Goal: Find contact information: Find contact information

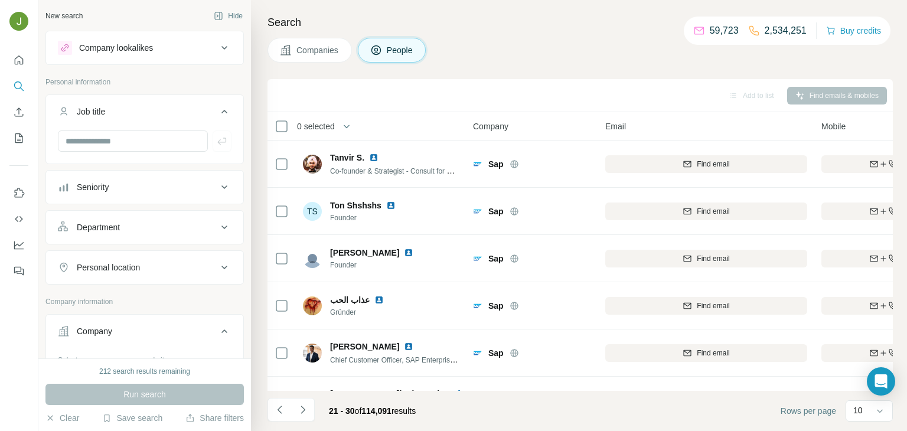
scroll to position [222, 287]
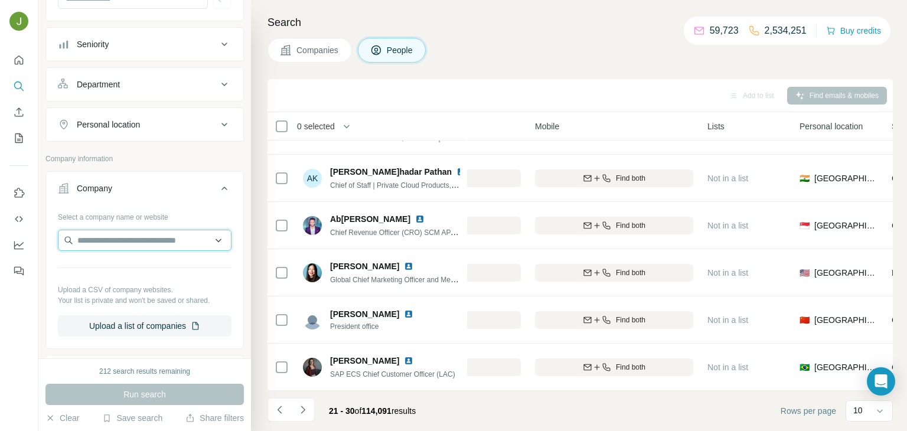
click at [96, 243] on input "text" at bounding box center [145, 240] width 174 height 21
paste input "**********"
type input "**********"
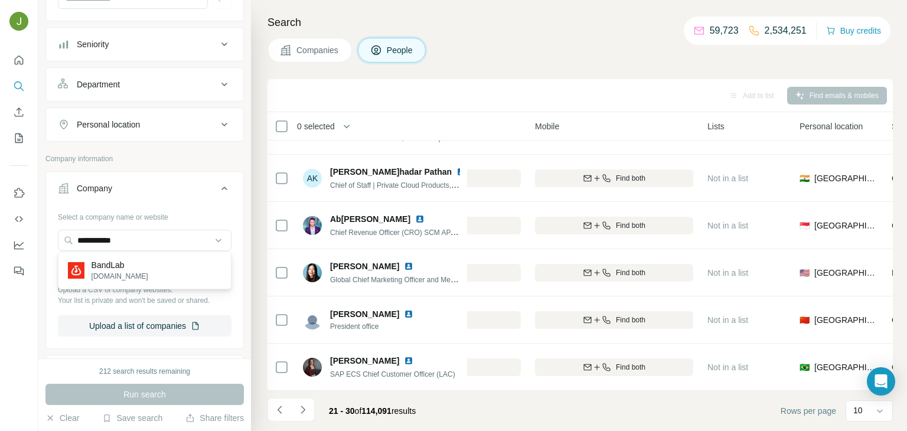
click at [135, 268] on div "BandLab [DOMAIN_NAME]" at bounding box center [145, 271] width 168 height 32
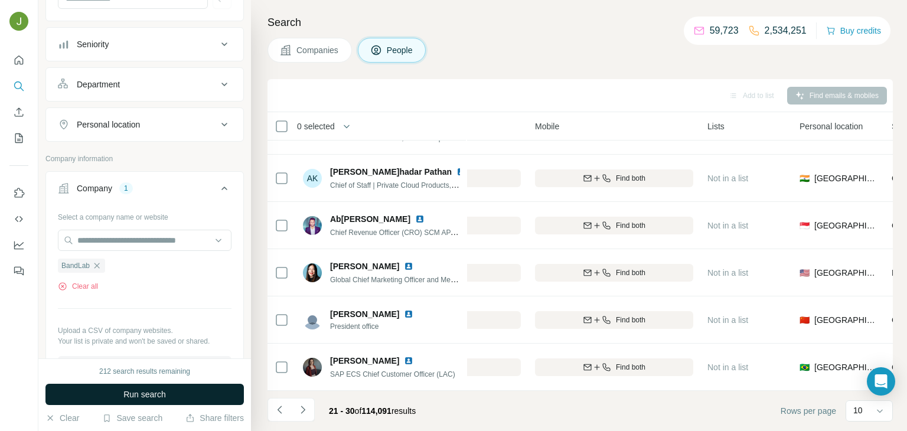
click at [168, 392] on button "Run search" at bounding box center [144, 394] width 199 height 21
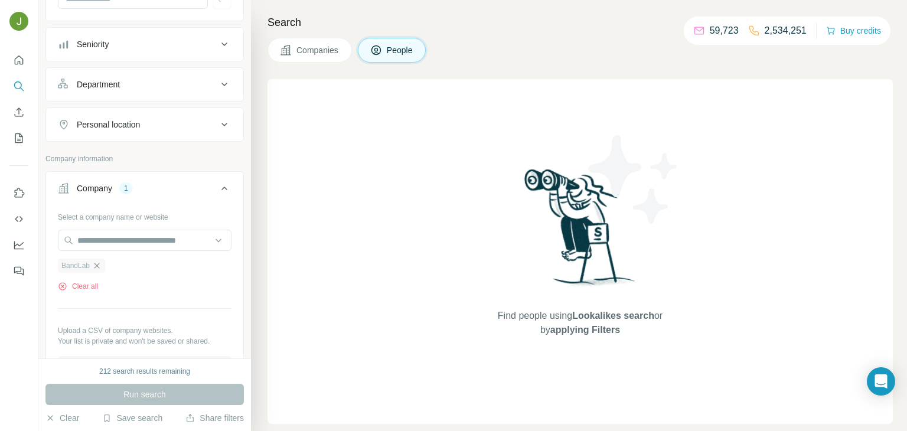
click at [96, 263] on icon "button" at bounding box center [97, 265] width 5 height 5
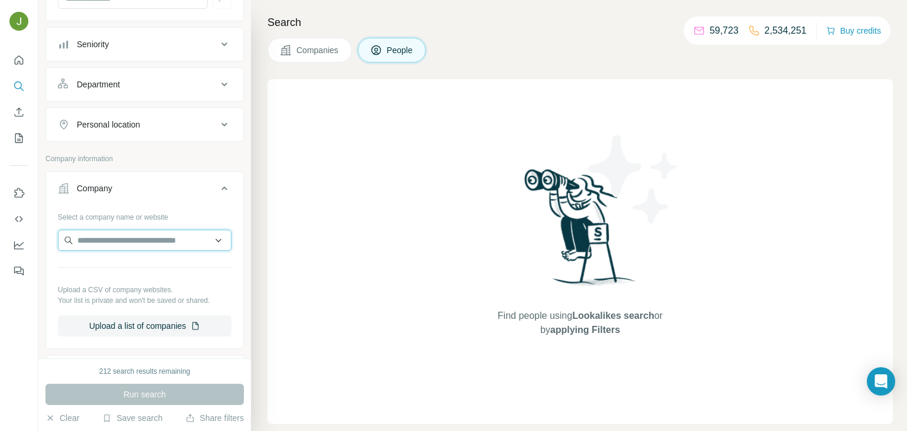
click at [111, 243] on input "text" at bounding box center [145, 240] width 174 height 21
paste input "**********"
type input "**********"
click at [125, 259] on p "WikiHow" at bounding box center [120, 265] width 57 height 12
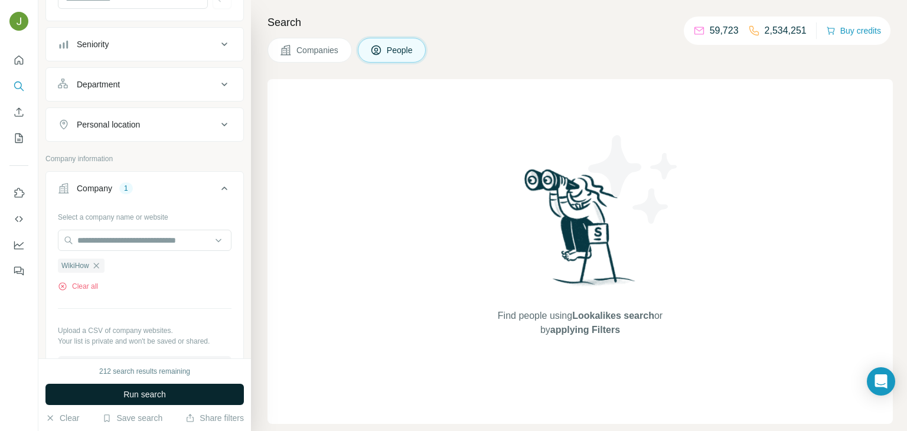
click at [154, 393] on span "Run search" at bounding box center [144, 395] width 43 height 12
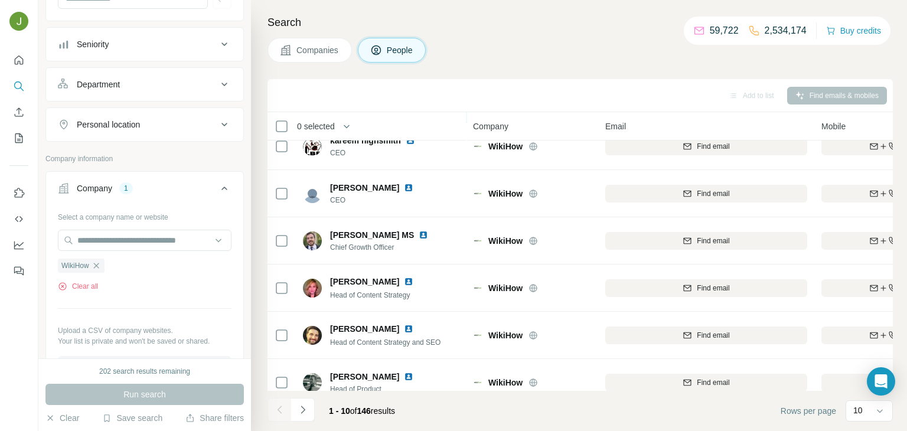
scroll to position [222, 0]
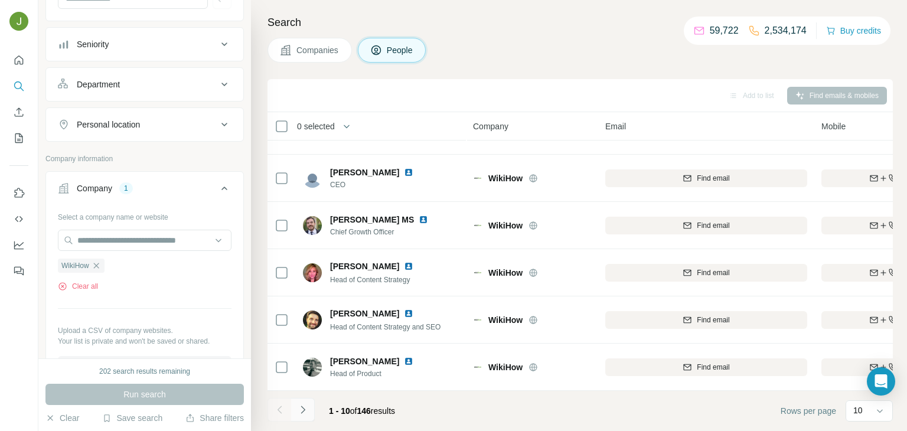
click at [304, 405] on icon "Navigate to next page" at bounding box center [303, 410] width 12 height 12
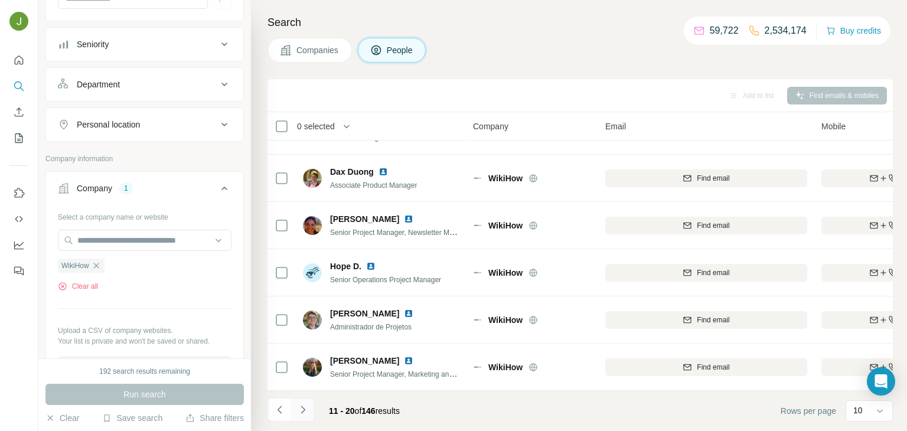
click at [310, 405] on button "Navigate to next page" at bounding box center [303, 410] width 24 height 24
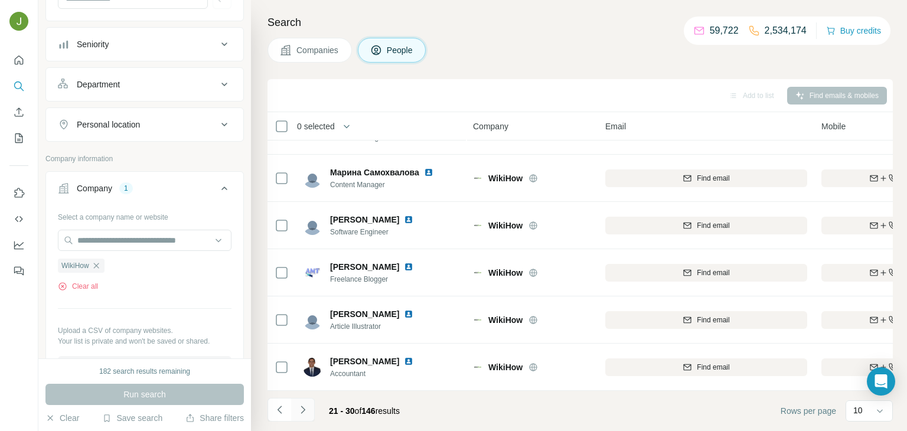
click at [310, 403] on button "Navigate to next page" at bounding box center [303, 410] width 24 height 24
click at [307, 411] on icon "Navigate to next page" at bounding box center [303, 410] width 12 height 12
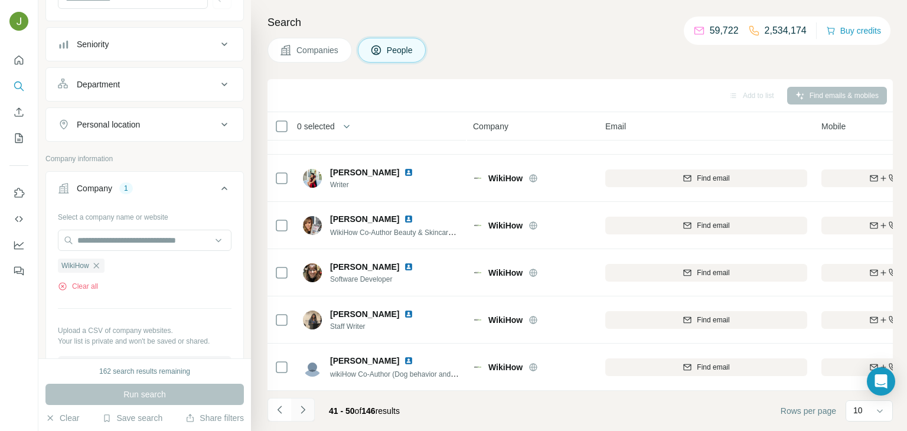
click at [302, 409] on icon "Navigate to next page" at bounding box center [303, 410] width 12 height 12
click at [306, 414] on icon "Navigate to next page" at bounding box center [303, 410] width 12 height 12
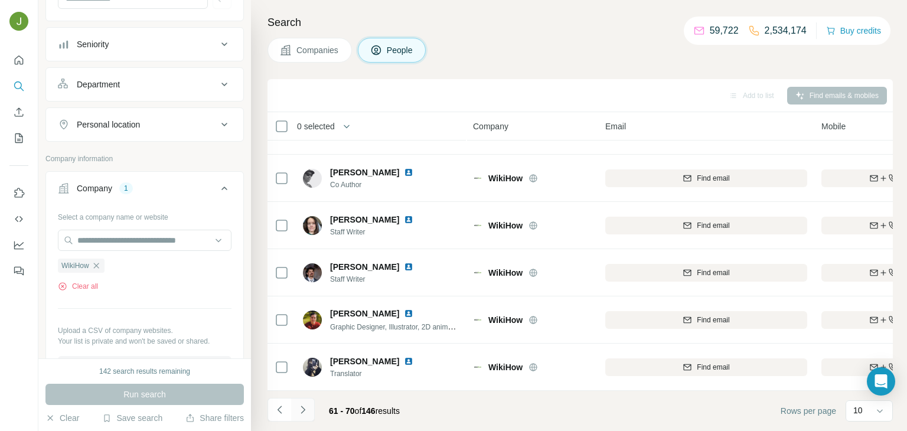
click at [305, 405] on icon "Navigate to next page" at bounding box center [303, 410] width 12 height 12
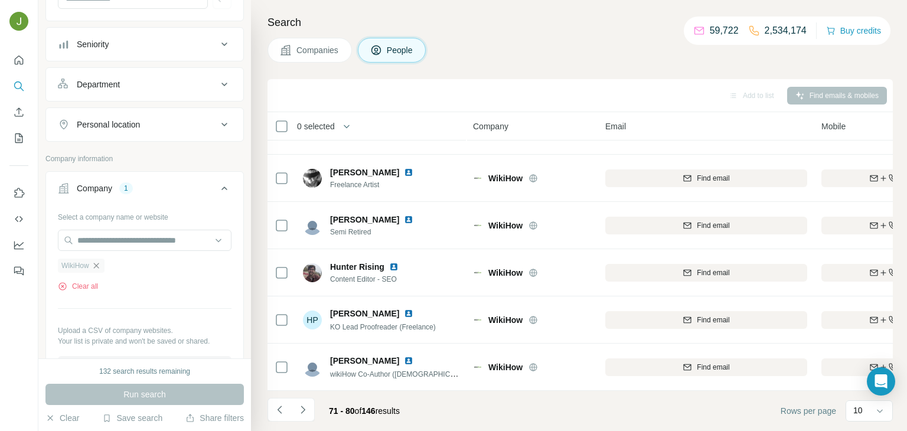
click at [95, 262] on icon "button" at bounding box center [96, 265] width 9 height 9
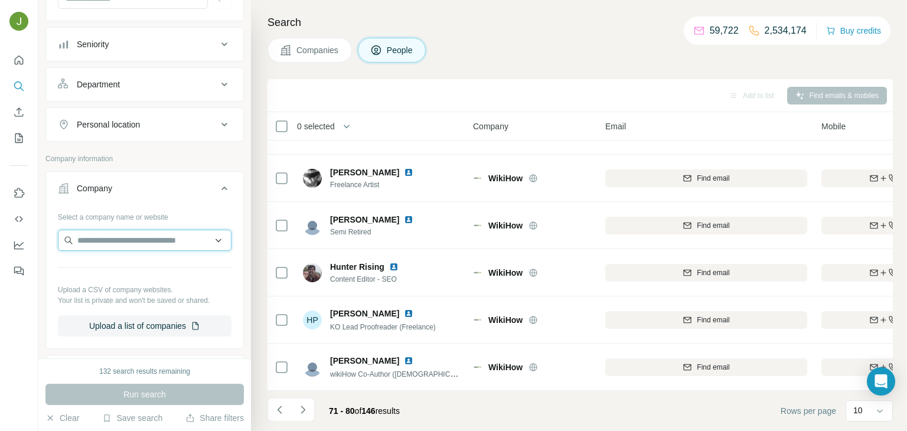
click at [107, 238] on input "text" at bounding box center [145, 240] width 174 height 21
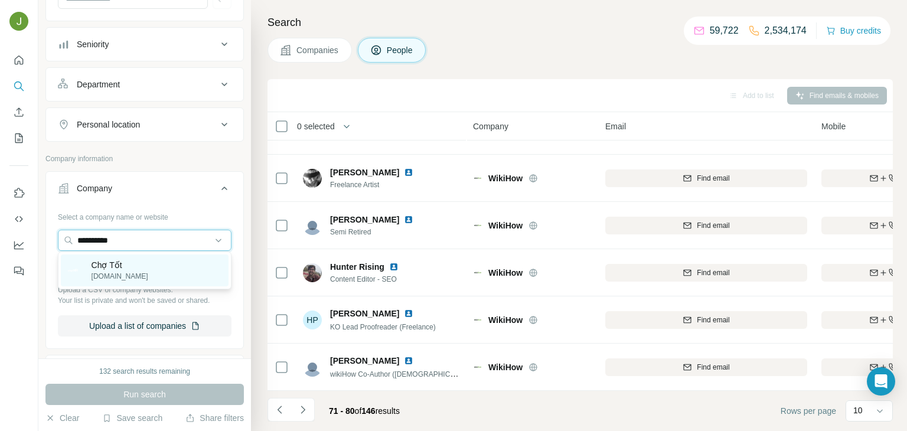
type input "**********"
click at [113, 272] on p "[DOMAIN_NAME]" at bounding box center [120, 276] width 57 height 11
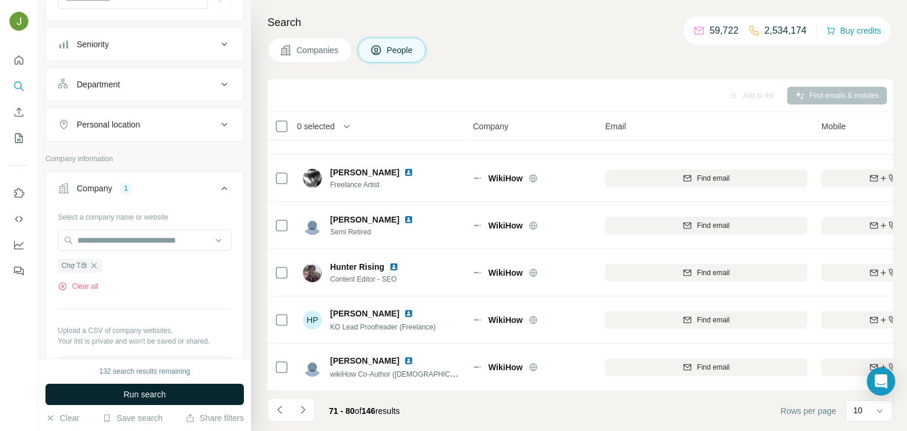
click at [145, 393] on span "Run search" at bounding box center [144, 395] width 43 height 12
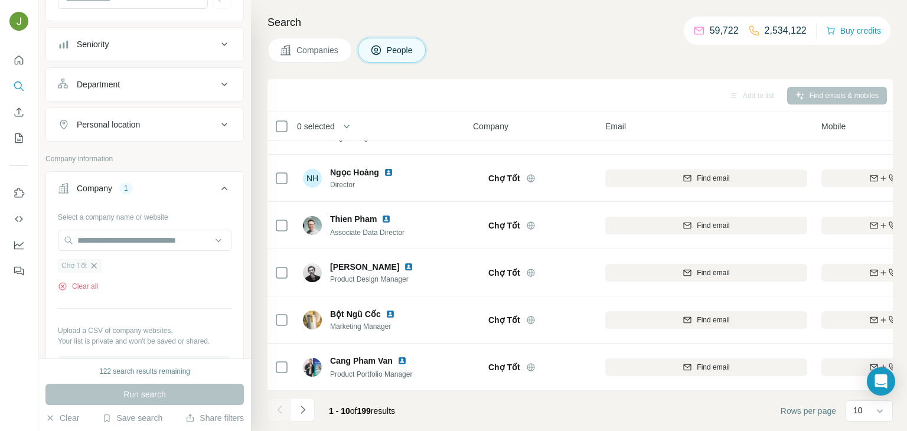
click at [96, 264] on icon "button" at bounding box center [93, 265] width 9 height 9
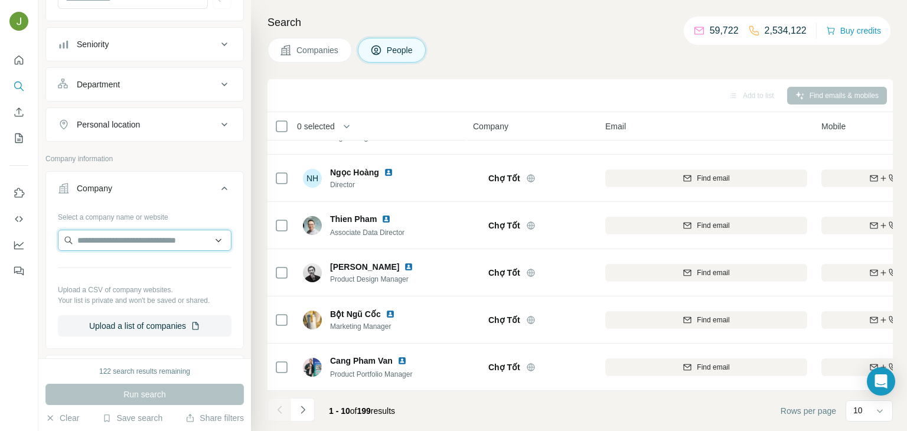
click at [105, 237] on input "text" at bounding box center [145, 240] width 174 height 21
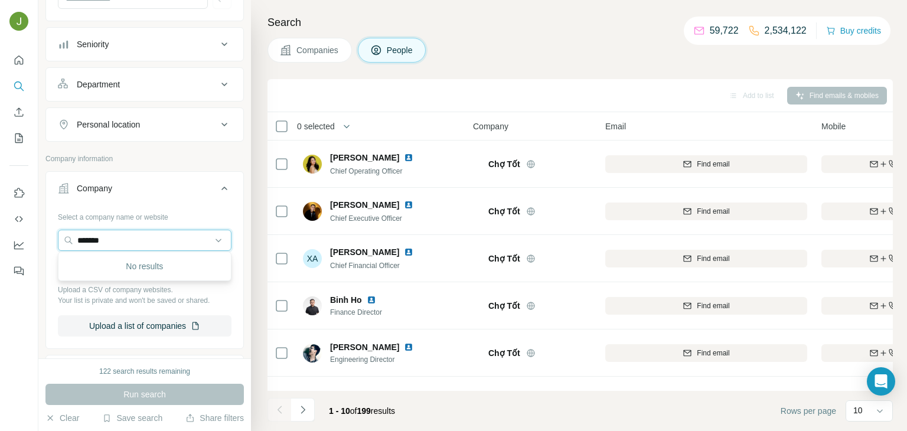
paste input "******"
type input "**********"
click at [163, 268] on div "Ntt Docomo [DOMAIN_NAME]" at bounding box center [145, 271] width 168 height 32
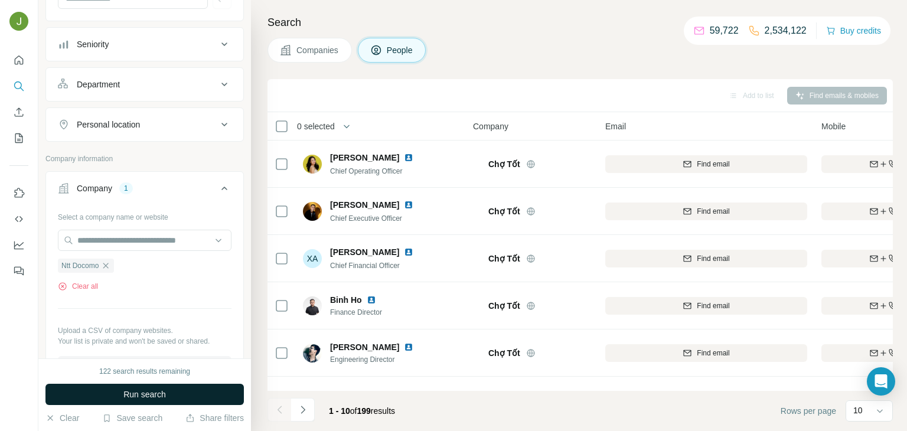
click at [172, 388] on button "Run search" at bounding box center [144, 394] width 199 height 21
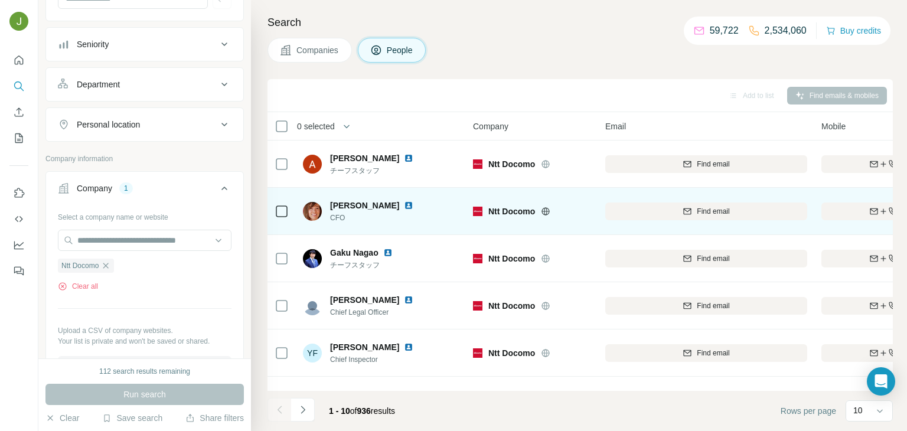
scroll to position [222, 0]
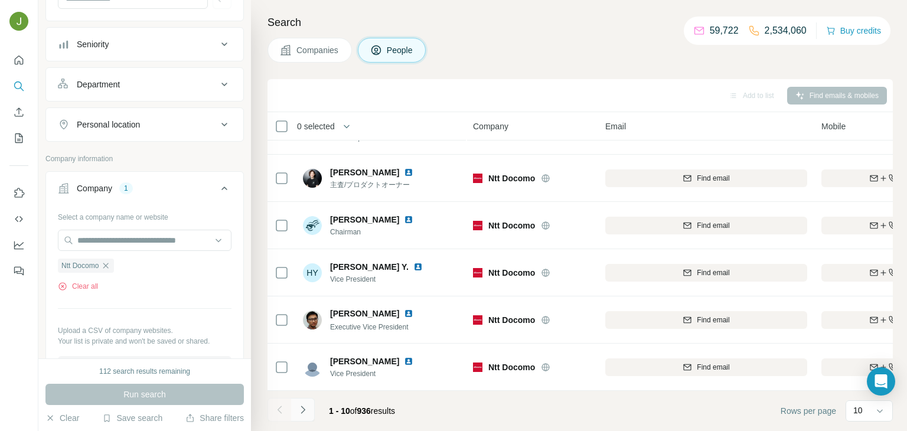
click at [308, 406] on button "Navigate to next page" at bounding box center [303, 410] width 24 height 24
click at [302, 411] on icon "Navigate to next page" at bounding box center [303, 410] width 12 height 12
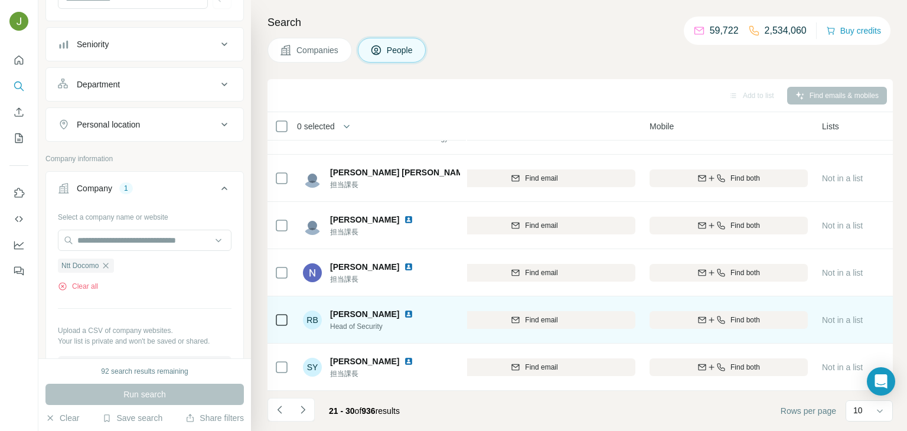
scroll to position [215, 180]
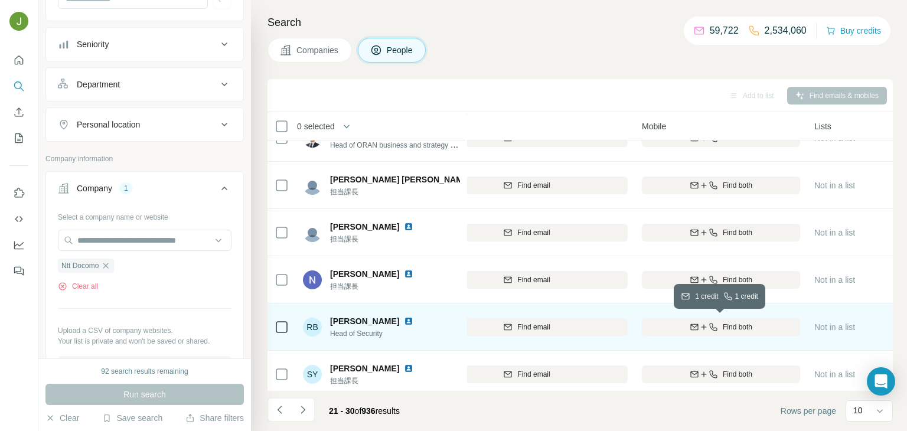
click at [734, 328] on span "Find both" at bounding box center [738, 327] width 30 height 11
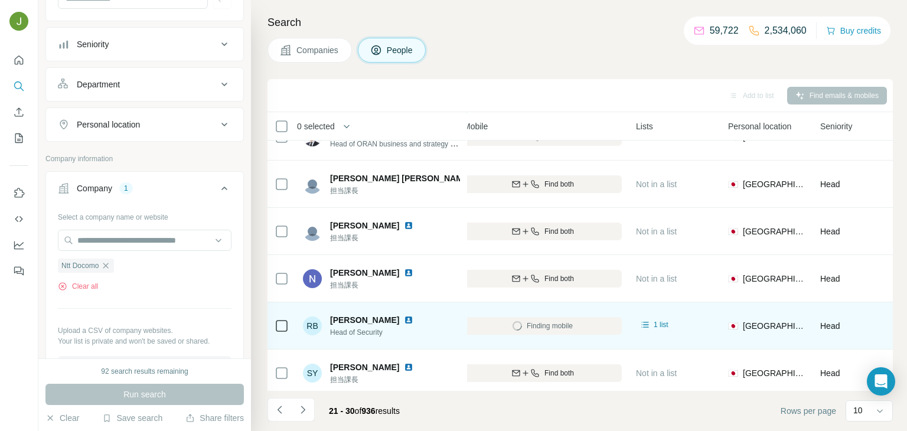
scroll to position [217, 358]
click at [372, 331] on span "Head of Security" at bounding box center [378, 332] width 97 height 11
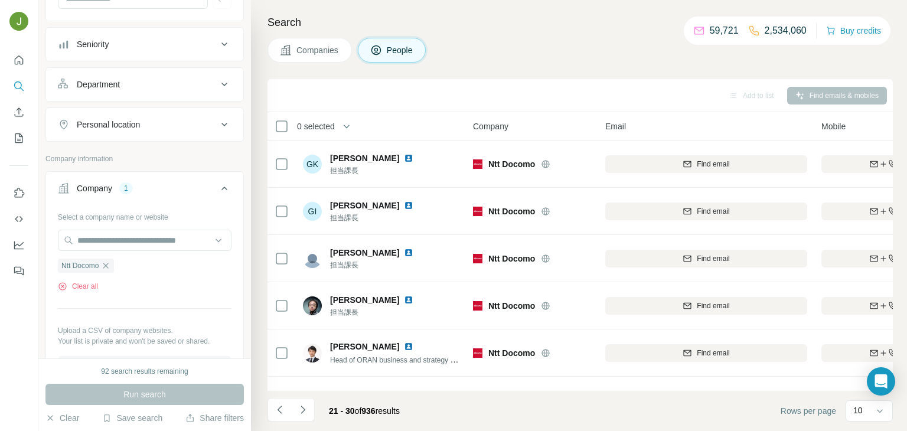
scroll to position [222, 0]
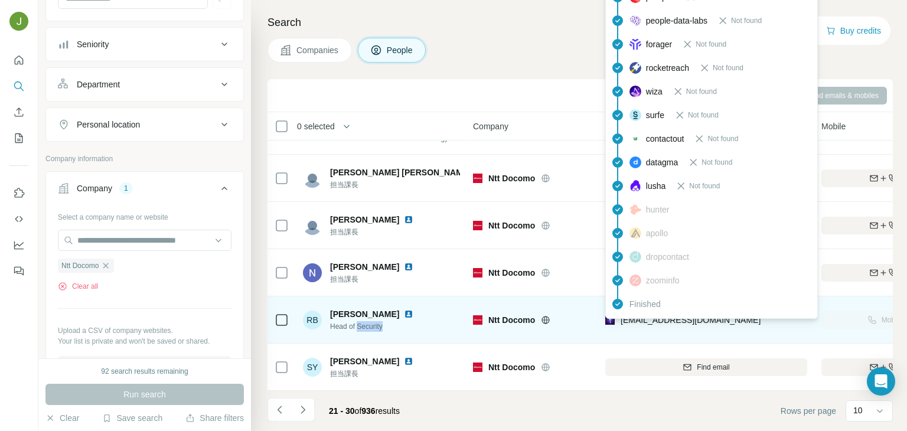
click at [674, 323] on span "[EMAIL_ADDRESS][DOMAIN_NAME]" at bounding box center [691, 319] width 140 height 9
click at [681, 327] on div "[EMAIL_ADDRESS][DOMAIN_NAME]" at bounding box center [683, 321] width 155 height 14
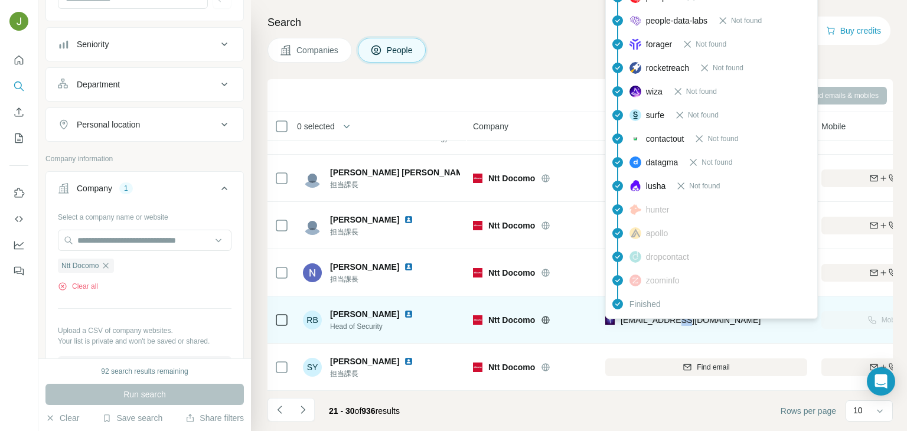
click at [681, 327] on div "[EMAIL_ADDRESS][DOMAIN_NAME]" at bounding box center [683, 321] width 155 height 14
copy tr "[EMAIL_ADDRESS][DOMAIN_NAME]"
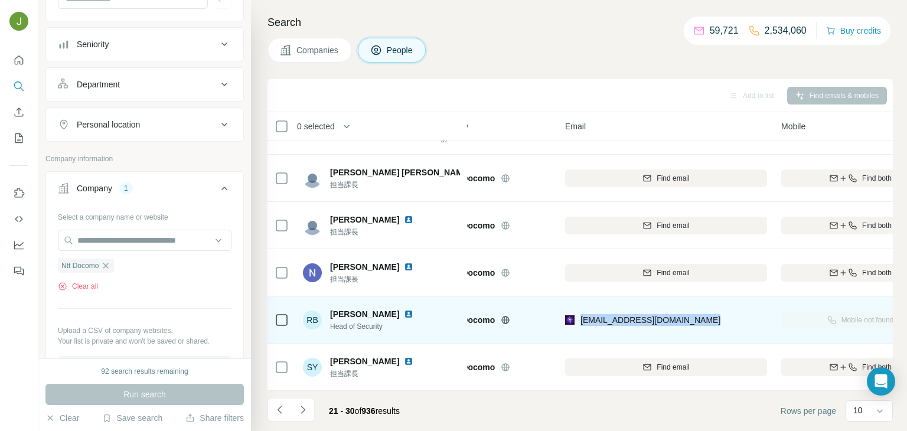
scroll to position [222, 9]
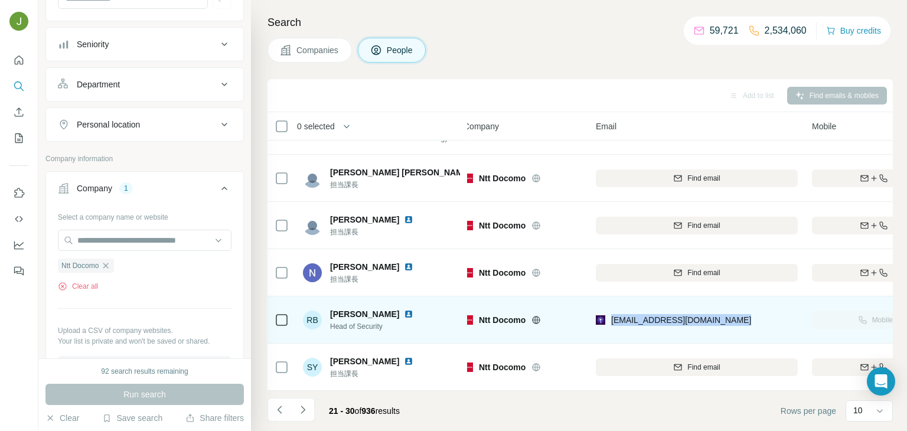
click at [375, 323] on span "Head of Security" at bounding box center [378, 326] width 97 height 11
copy span "Head of Security"
click at [339, 310] on span "[PERSON_NAME]" at bounding box center [364, 314] width 69 height 12
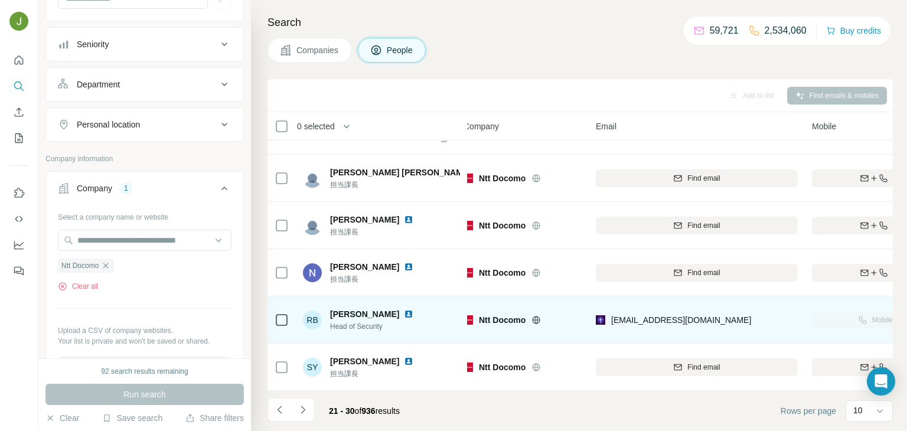
click at [339, 310] on span "[PERSON_NAME]" at bounding box center [364, 314] width 69 height 12
copy span "[PERSON_NAME]"
click at [404, 313] on img at bounding box center [408, 314] width 9 height 9
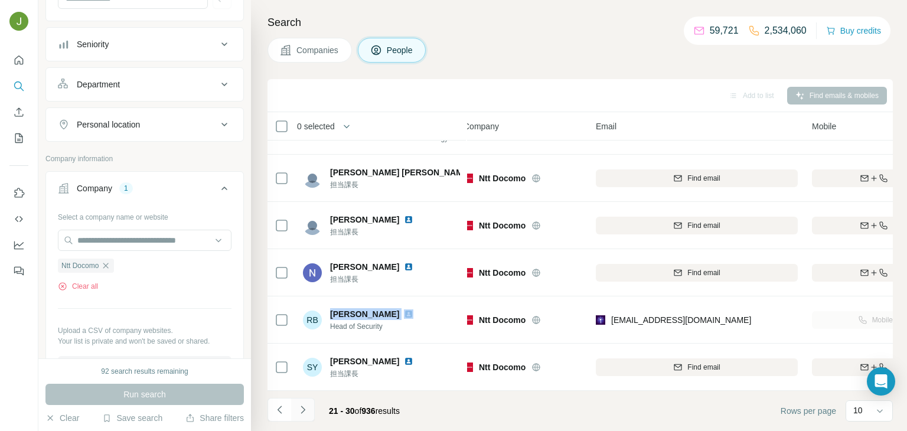
click at [301, 412] on icon "Navigate to next page" at bounding box center [303, 410] width 12 height 12
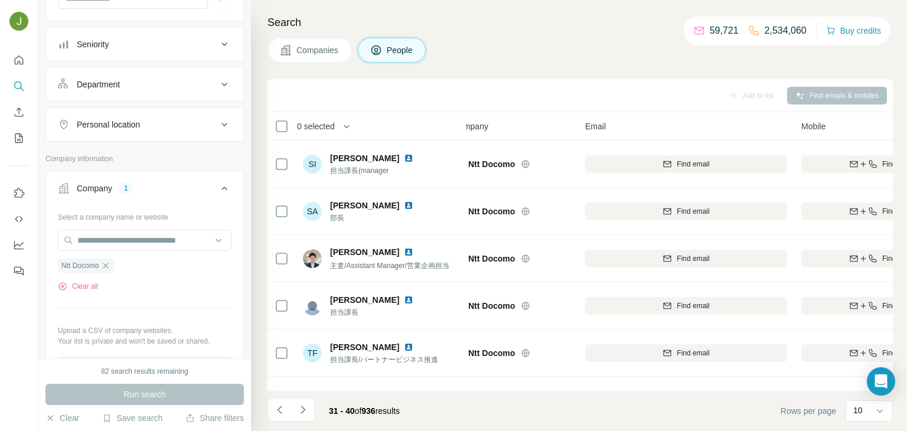
scroll to position [47, 20]
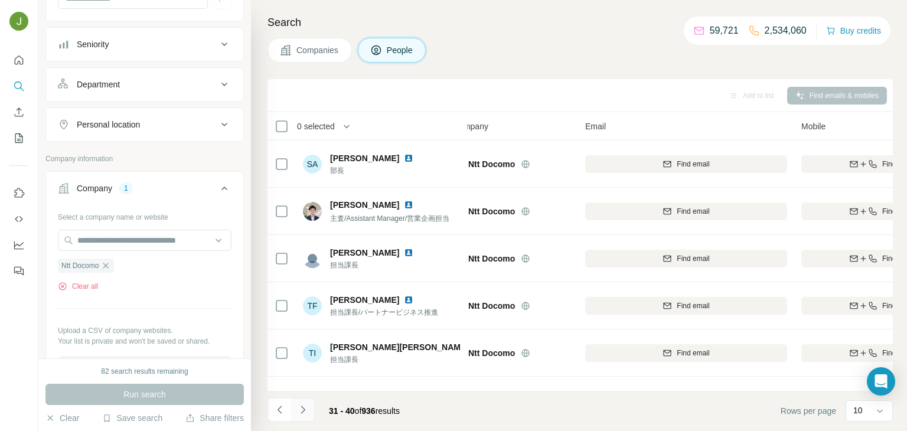
click at [304, 412] on icon "Navigate to next page" at bounding box center [303, 410] width 12 height 12
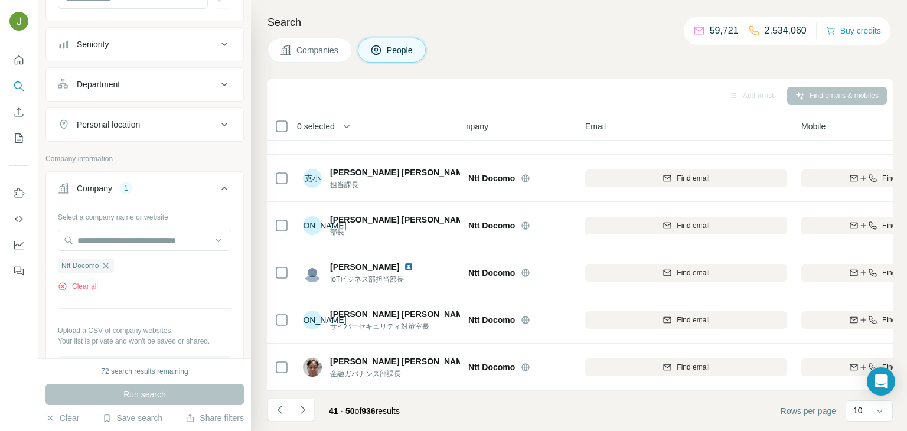
scroll to position [0, 20]
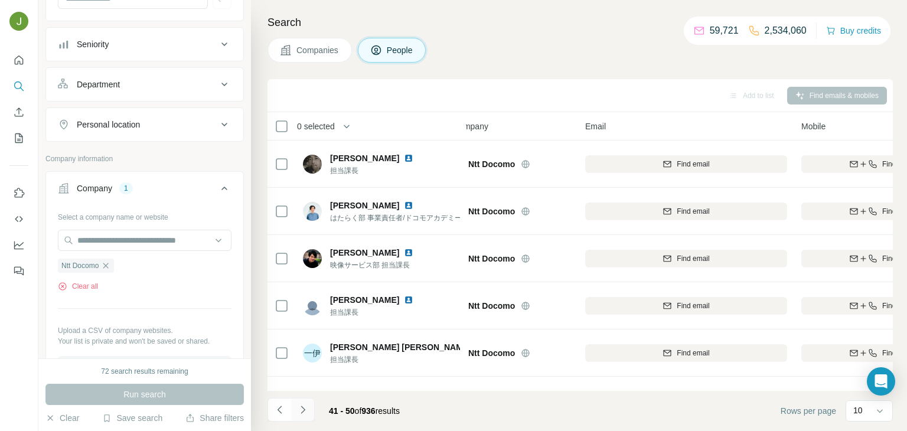
click at [304, 406] on icon "Navigate to next page" at bounding box center [303, 410] width 12 height 12
